Goal: Book appointment/travel/reservation

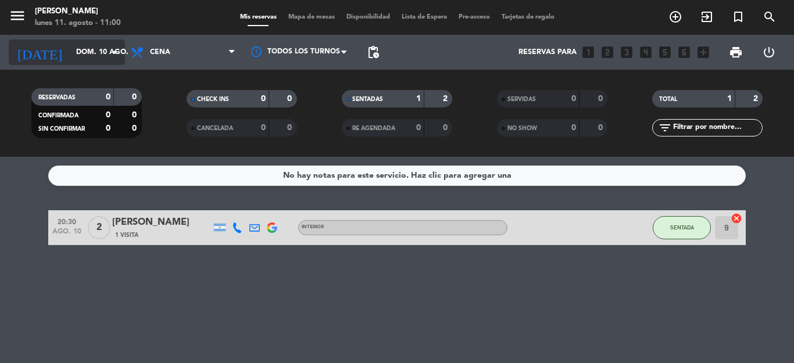
click at [121, 54] on icon "arrow_drop_down" at bounding box center [115, 52] width 14 height 14
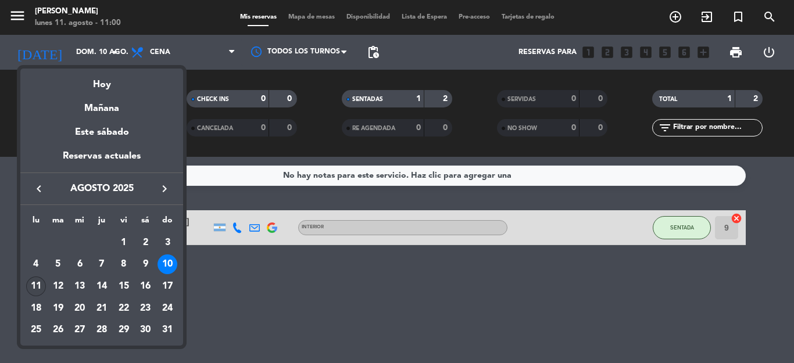
click at [33, 288] on div "11" at bounding box center [36, 287] width 20 height 20
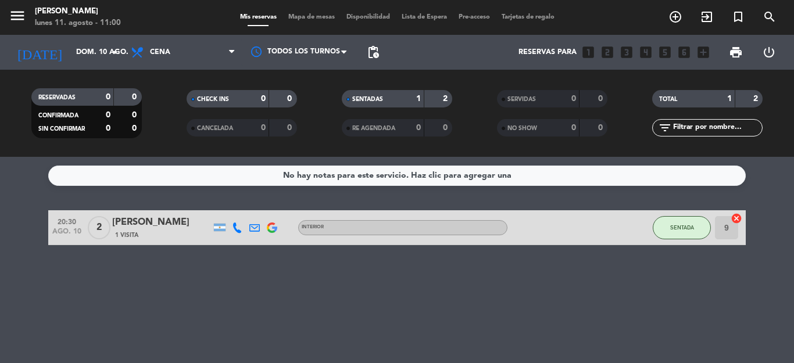
type input "lun. 11 ago."
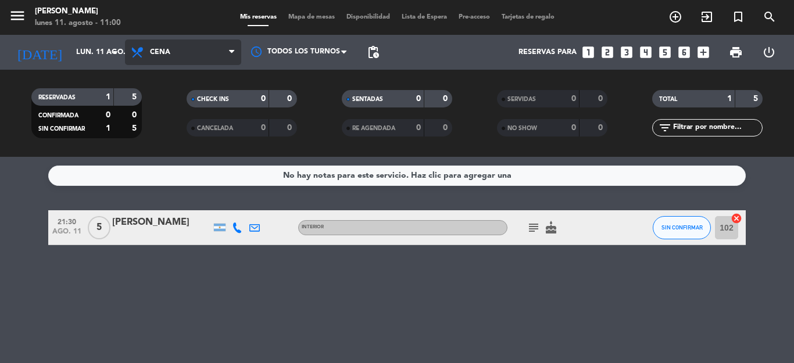
click at [213, 49] on span "Cena" at bounding box center [183, 53] width 116 height 26
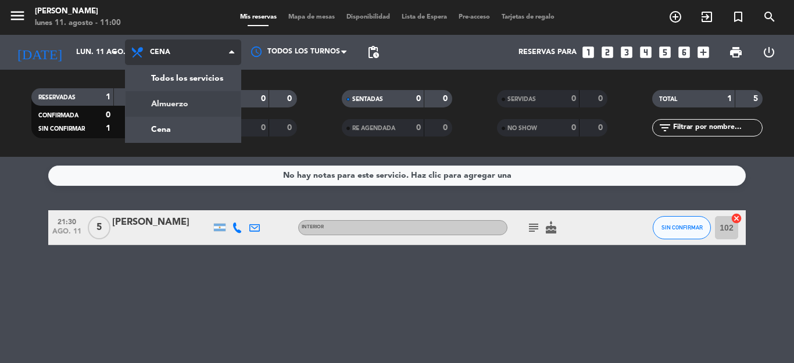
click at [188, 103] on div "menu Dashi - Rosario [DATE] 11. agosto - 11:00 Mis reservas Mapa de mesas Dispo…" at bounding box center [397, 78] width 794 height 157
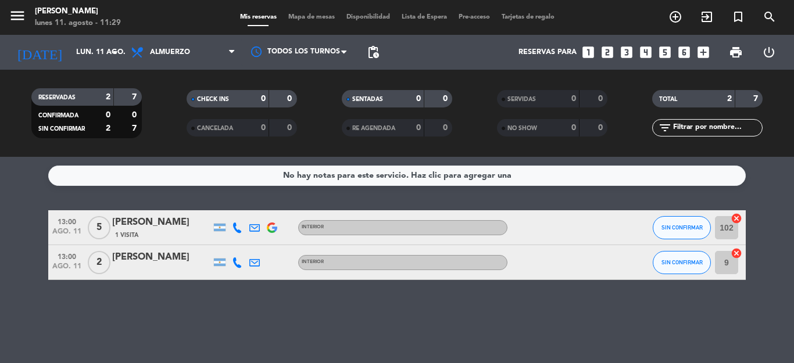
drag, startPoint x: 405, startPoint y: 204, endPoint x: 326, endPoint y: 172, distance: 85.5
click at [314, 183] on div "No hay notas para este servicio. Haz clic para agregar una 13:00 [DATE] 5 [PERS…" at bounding box center [397, 260] width 794 height 206
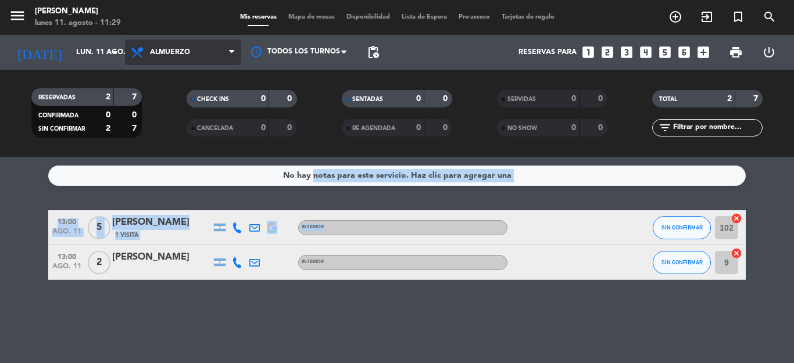
click at [229, 54] on icon at bounding box center [231, 52] width 5 height 9
click at [181, 129] on div "menu Dashi - Rosario [DATE] 11. agosto - 11:29 Mis reservas Mapa de mesas Dispo…" at bounding box center [397, 78] width 794 height 157
click at [224, 54] on span "Cena" at bounding box center [183, 53] width 116 height 26
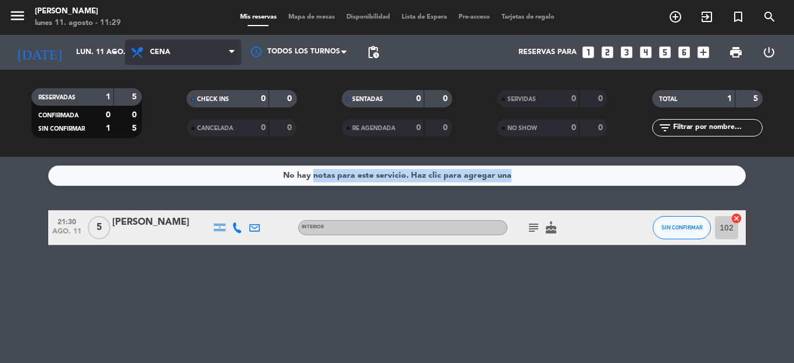
click at [226, 44] on span "Cena" at bounding box center [183, 53] width 116 height 26
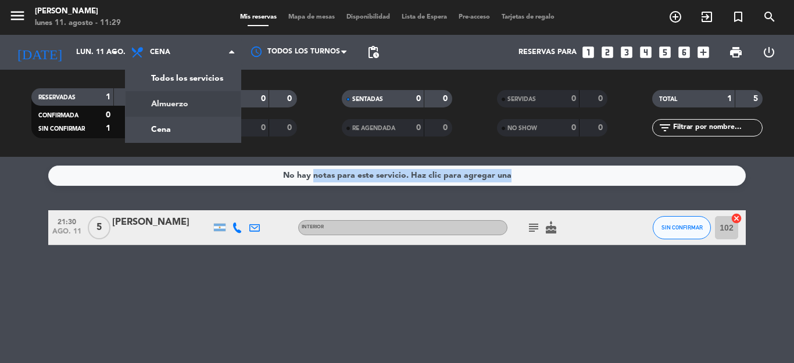
click at [186, 96] on div "menu Dashi - Rosario [DATE] 11. agosto - 11:29 Mis reservas Mapa de mesas Dispo…" at bounding box center [397, 78] width 794 height 157
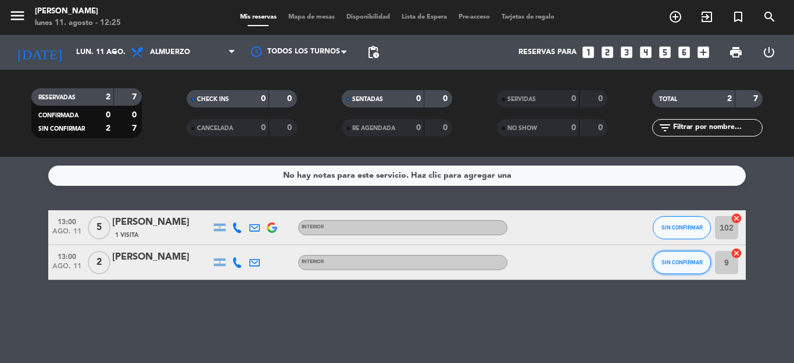
click at [693, 256] on button "SIN CONFIRMAR" at bounding box center [682, 262] width 58 height 23
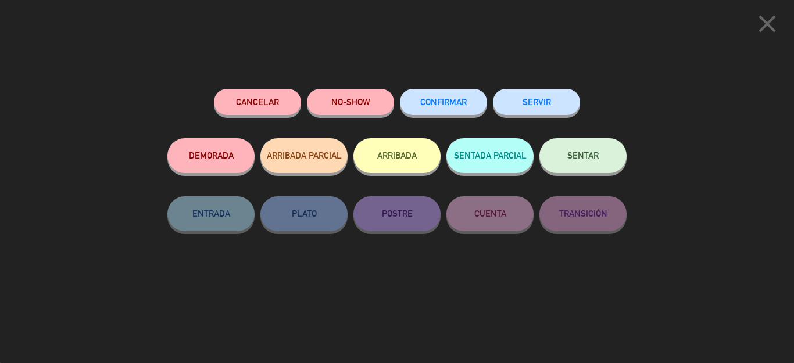
click at [565, 159] on button "SENTAR" at bounding box center [583, 155] width 87 height 35
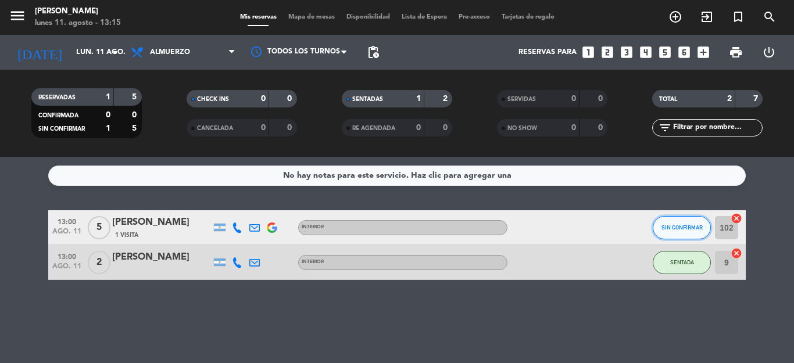
click at [675, 233] on button "SIN CONFIRMAR" at bounding box center [682, 227] width 58 height 23
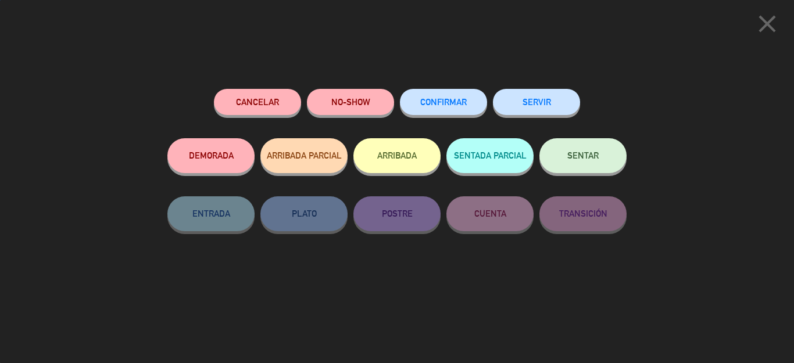
click at [601, 154] on button "SENTAR" at bounding box center [583, 155] width 87 height 35
